Goal: Transaction & Acquisition: Purchase product/service

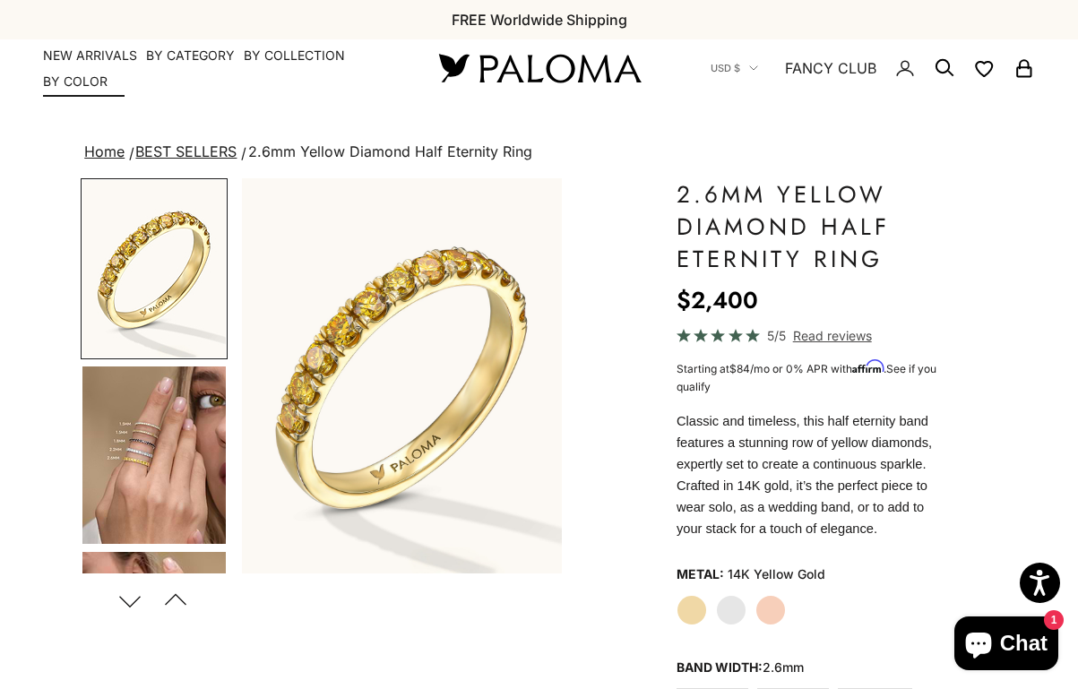
click at [102, 59] on link "NEW ARRIVALS" at bounding box center [90, 56] width 94 height 18
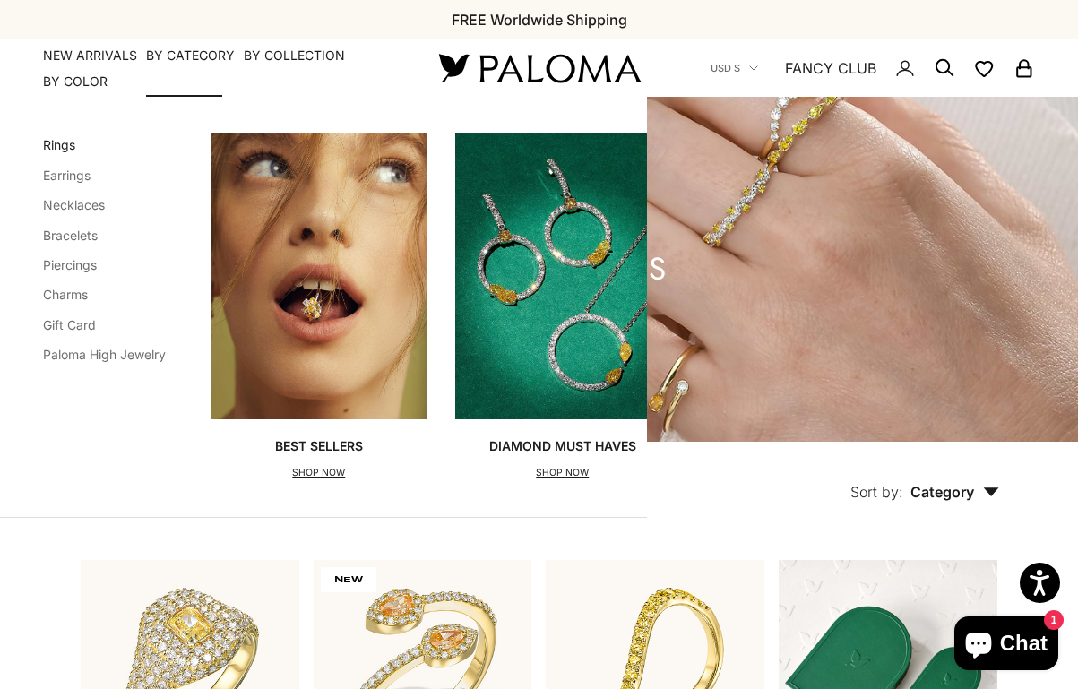
click at [57, 145] on link "Rings" at bounding box center [59, 144] width 32 height 15
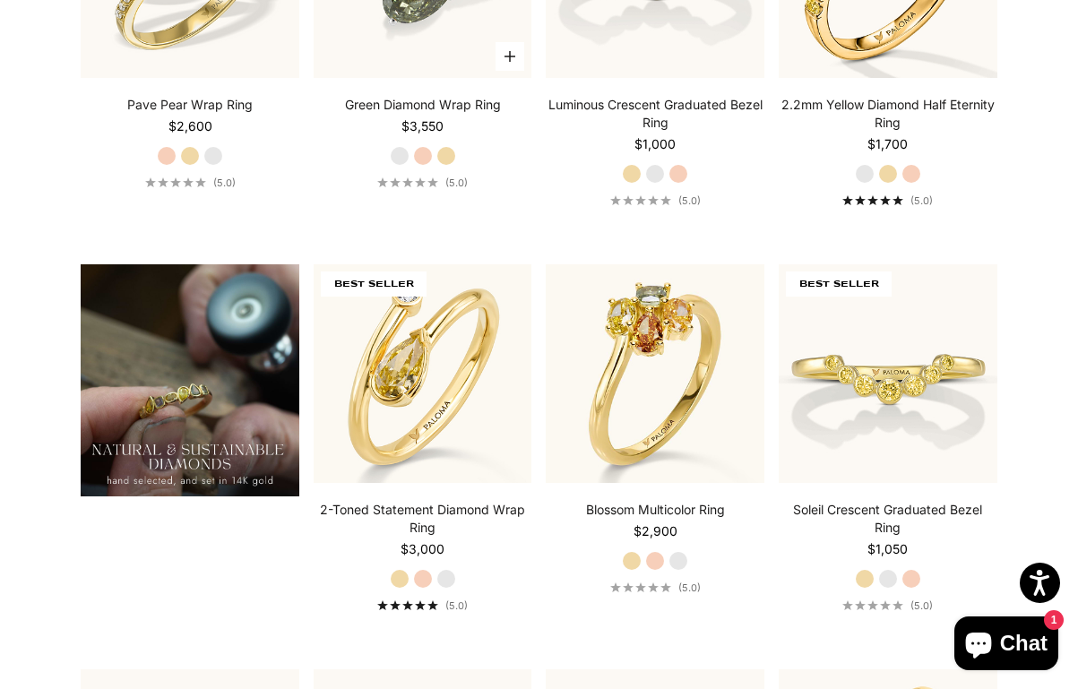
scroll to position [1110, 0]
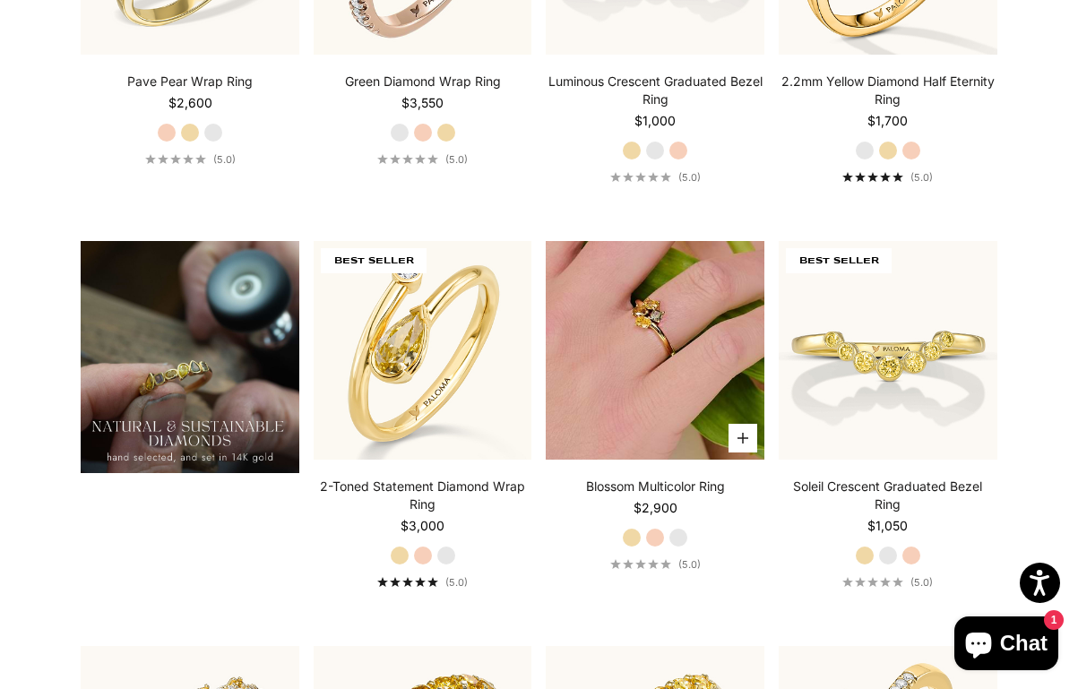
click at [665, 345] on img at bounding box center [655, 350] width 219 height 219
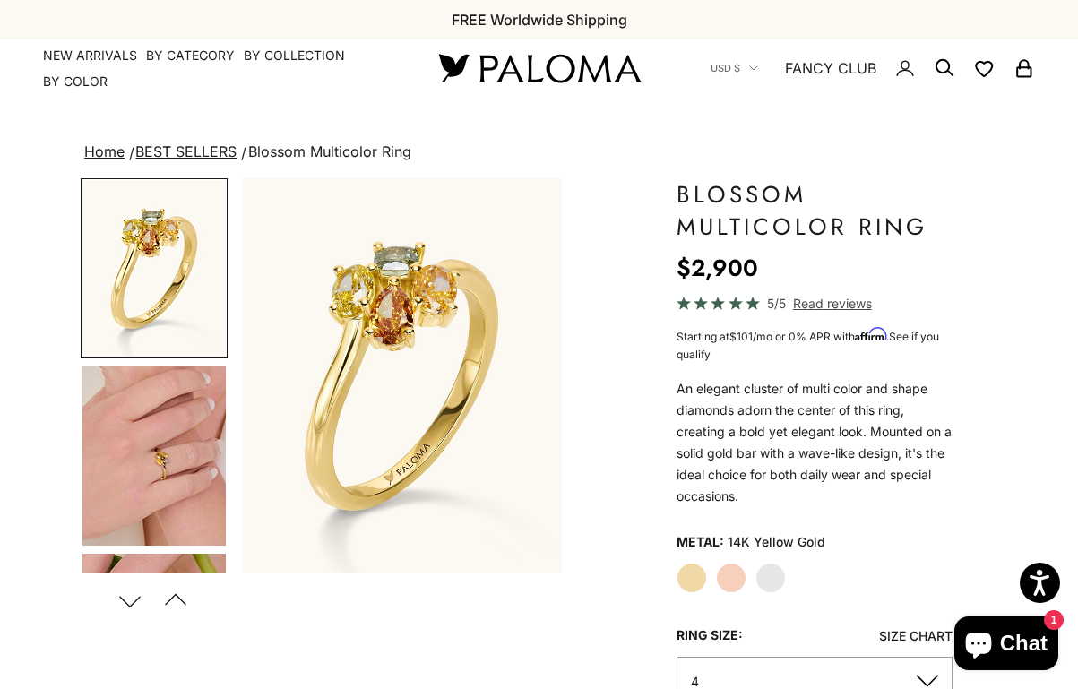
click at [174, 449] on img "Go to item 4" at bounding box center [153, 455] width 143 height 180
